Goal: Task Accomplishment & Management: Use online tool/utility

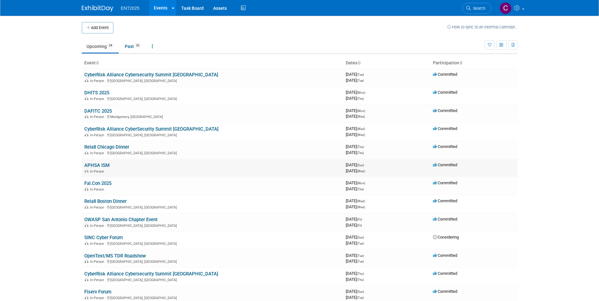
click at [97, 164] on link "APHSA ISM" at bounding box center [96, 166] width 25 height 6
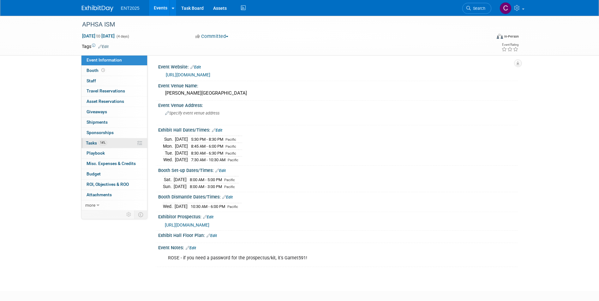
click at [96, 142] on span "Tasks 14%" at bounding box center [96, 142] width 21 height 5
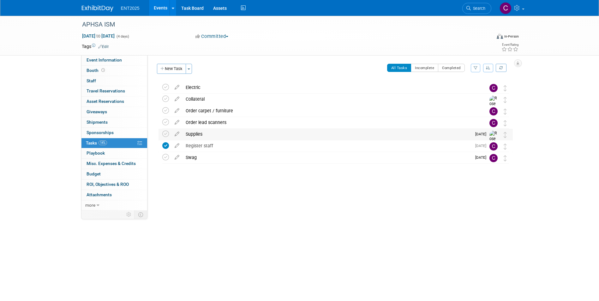
click at [194, 136] on div "Supplies" at bounding box center [326, 134] width 289 height 11
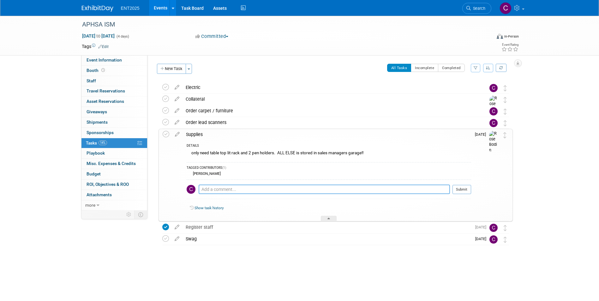
click at [220, 189] on textarea at bounding box center [324, 189] width 251 height 9
type textarea "add 2 power cords"
click at [463, 188] on button "Submit" at bounding box center [461, 189] width 19 height 9
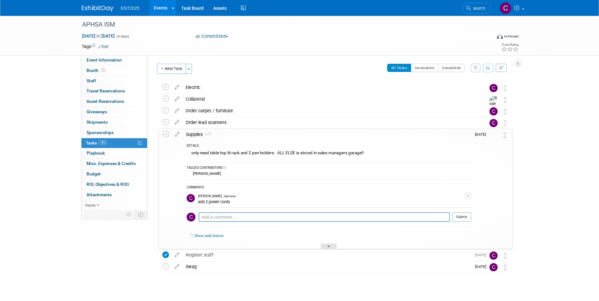
click at [331, 245] on div at bounding box center [329, 246] width 16 height 5
